Goal: Information Seeking & Learning: Learn about a topic

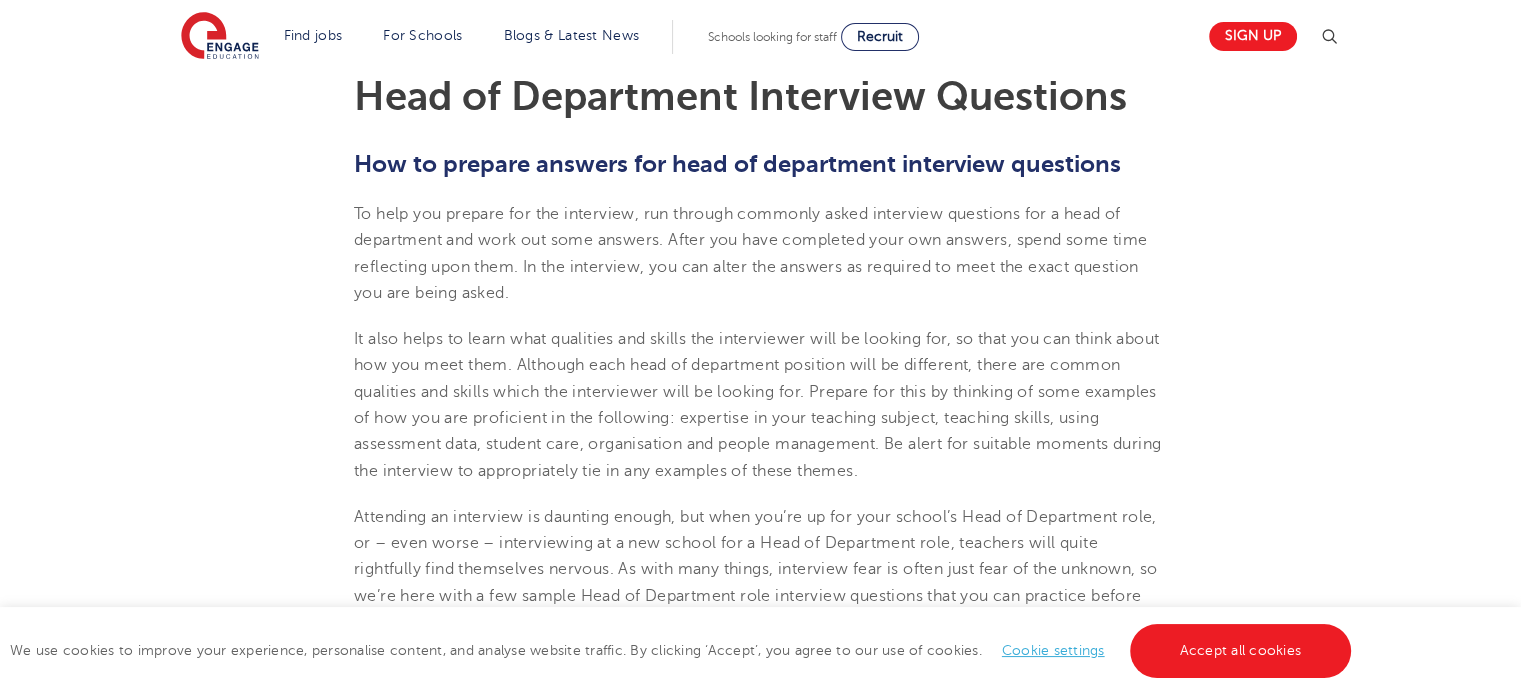
scroll to position [612, 0]
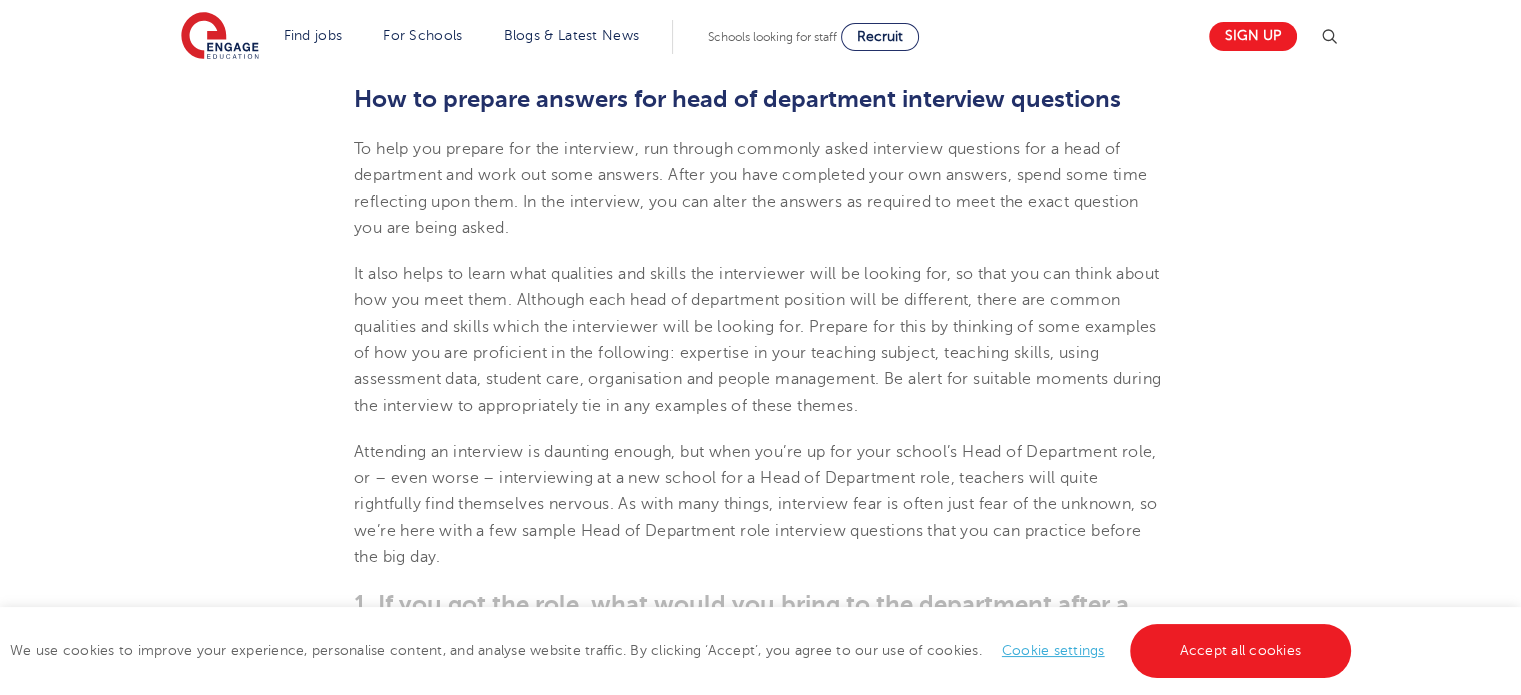
click at [1262, 643] on link "Accept all cookies" at bounding box center [1241, 651] width 222 height 54
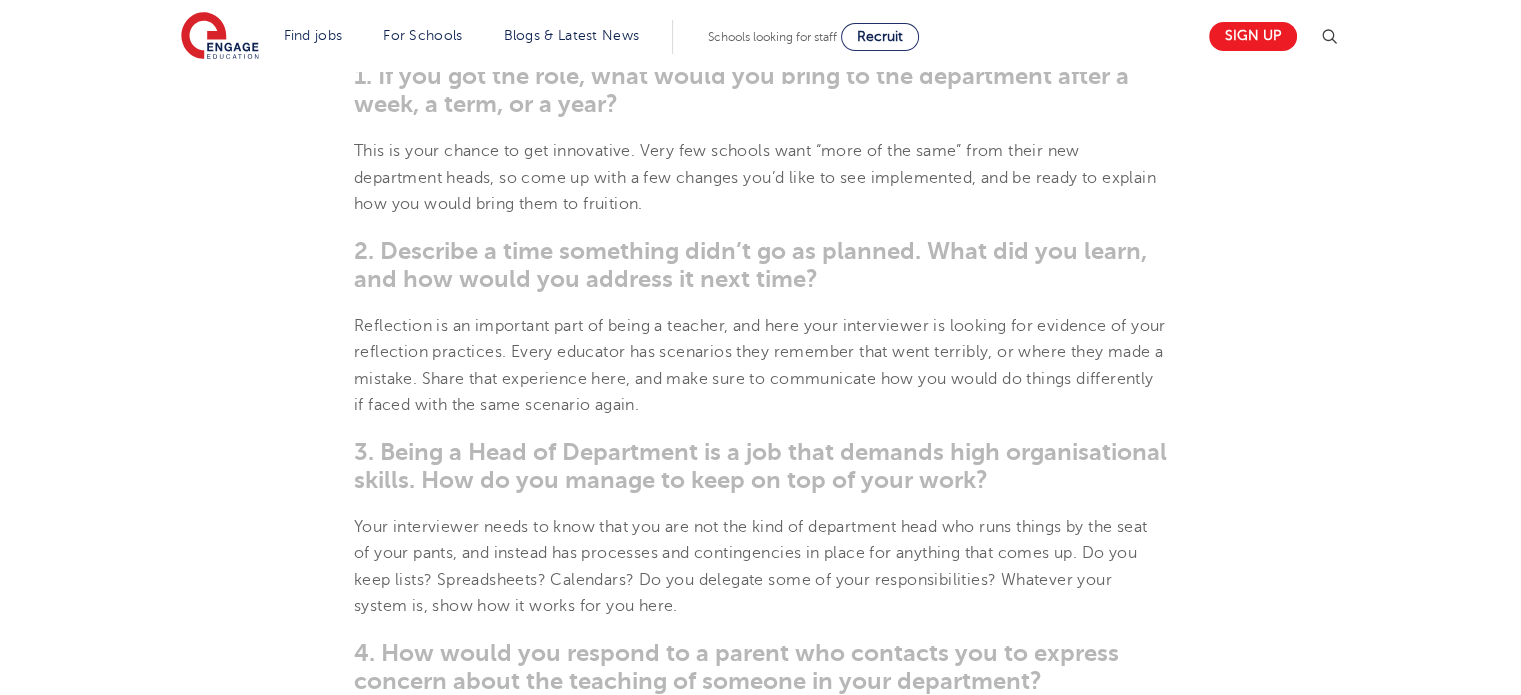
scroll to position [1124, 0]
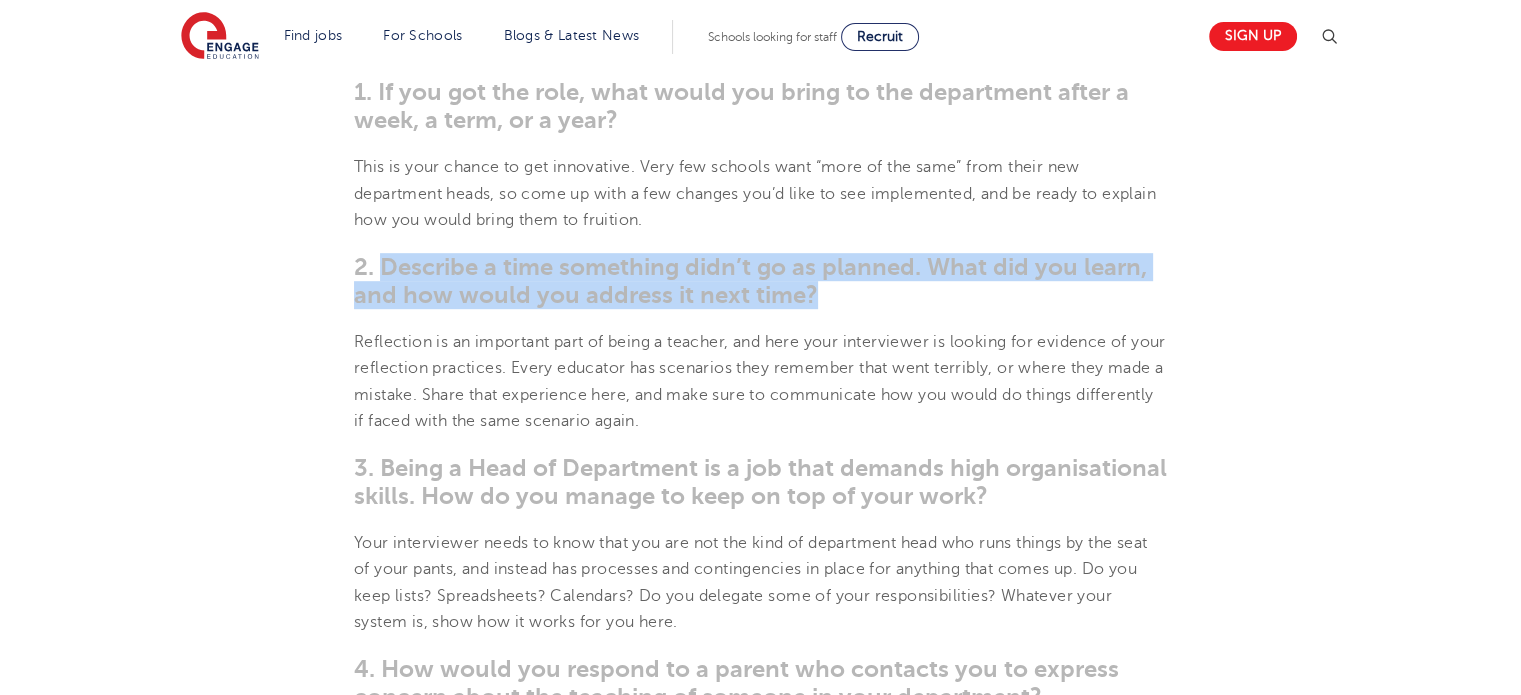
drag, startPoint x: 813, startPoint y: 295, endPoint x: 384, endPoint y: 267, distance: 429.9
click at [384, 267] on h3 "2. Describe a time something didn’t go as planned. What did you learn, and how …" at bounding box center [760, 281] width 813 height 56
copy span "Describe a time something didn’t go as planned. What did you learn, and how wou…"
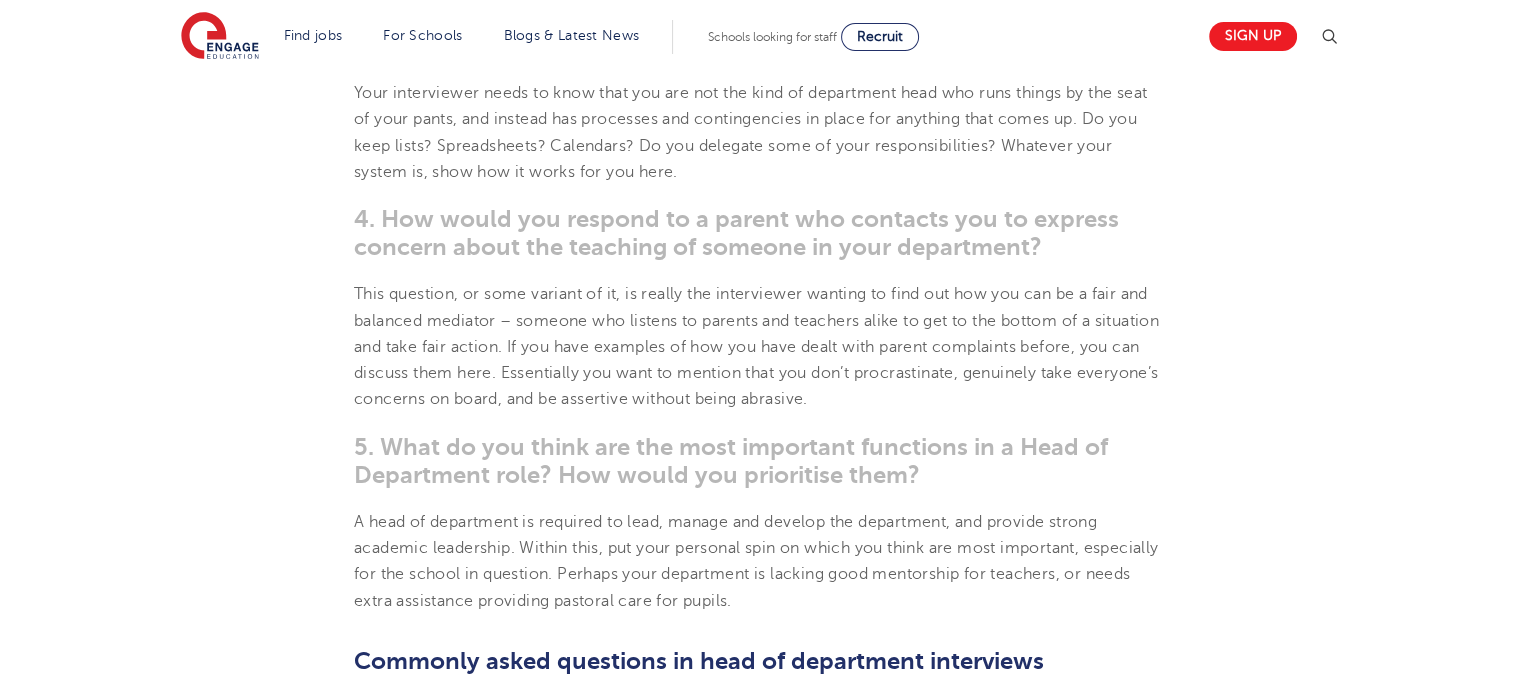
scroll to position [1176, 0]
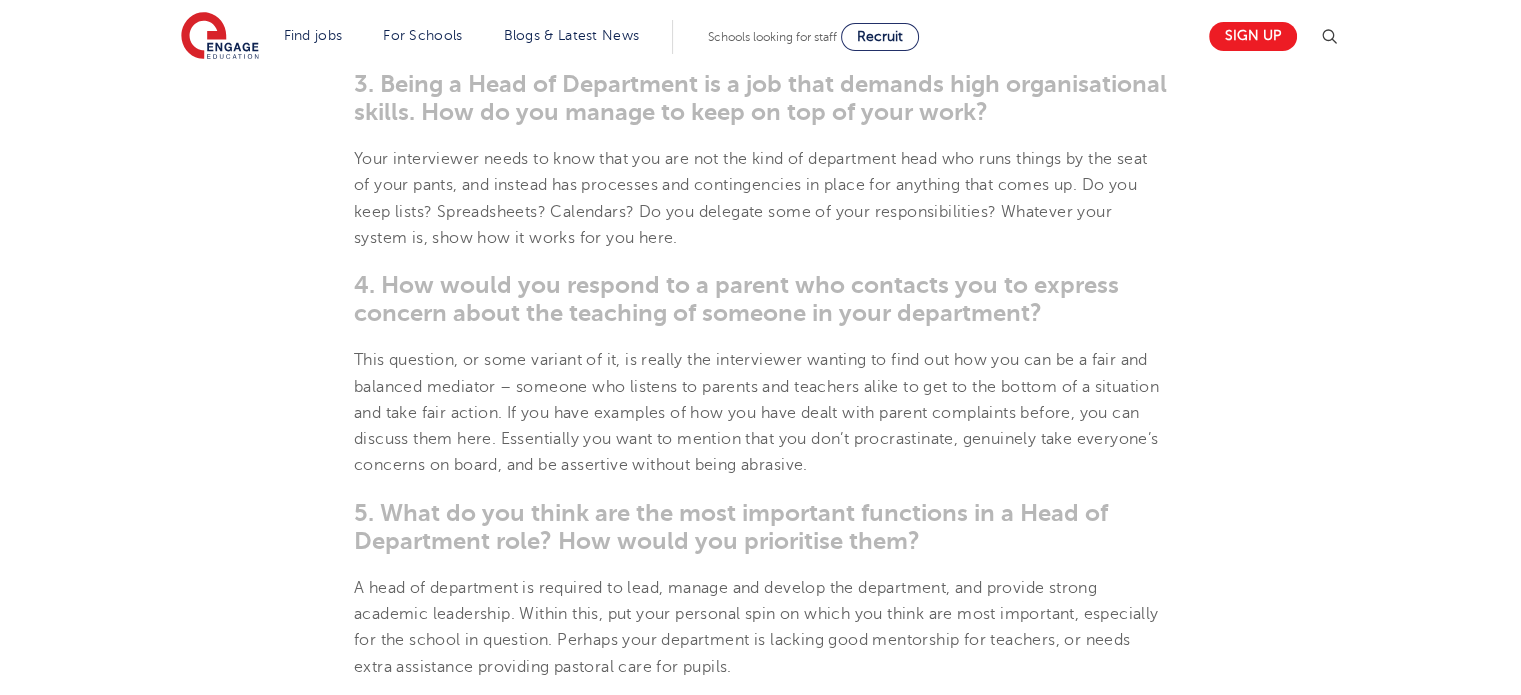
scroll to position [1503, 0]
